Goal: Task Accomplishment & Management: Manage account settings

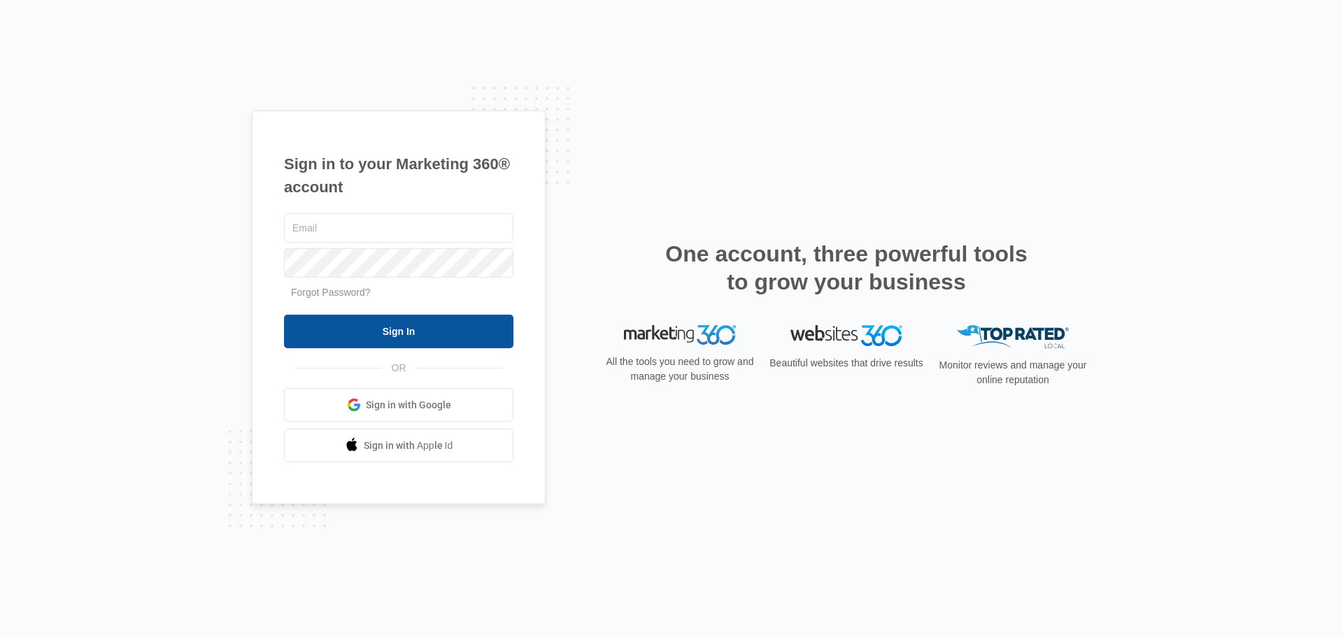
type input "[EMAIL_ADDRESS][DOMAIN_NAME]"
click at [441, 323] on input "Sign In" at bounding box center [398, 332] width 229 height 34
